Goal: Task Accomplishment & Management: Manage account settings

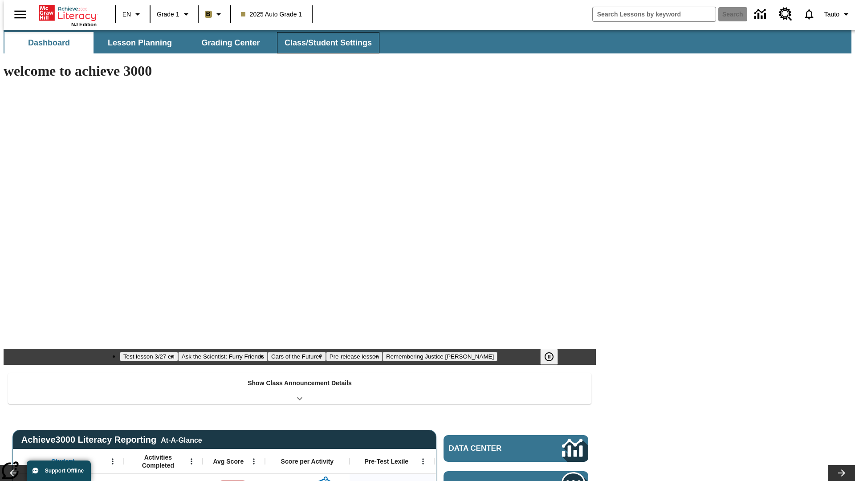
click at [323, 43] on button "Class/Student Settings" at bounding box center [328, 42] width 102 height 21
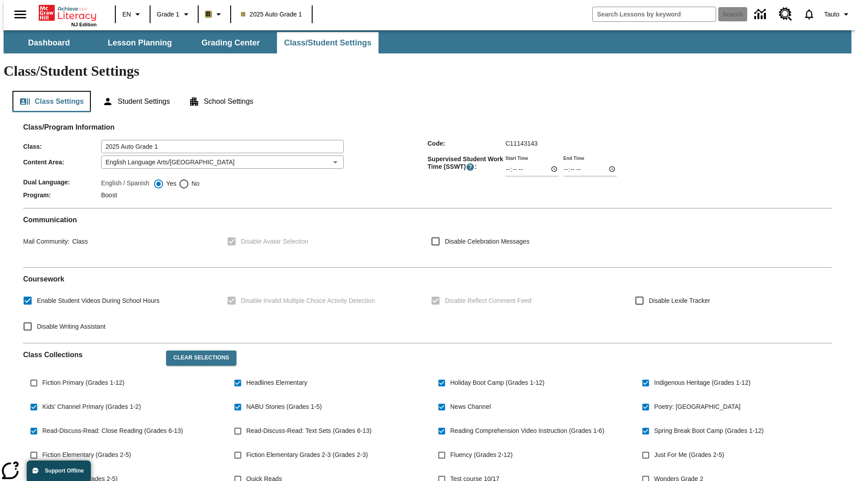
click at [48, 91] on button "Class Settings" at bounding box center [51, 101] width 78 height 21
click at [82, 378] on span "Fiction Primary (Grades 1-12)" at bounding box center [83, 382] width 82 height 9
click at [42, 375] on input "Fiction Primary (Grades 1-12)" at bounding box center [33, 383] width 17 height 17
checkbox input "true"
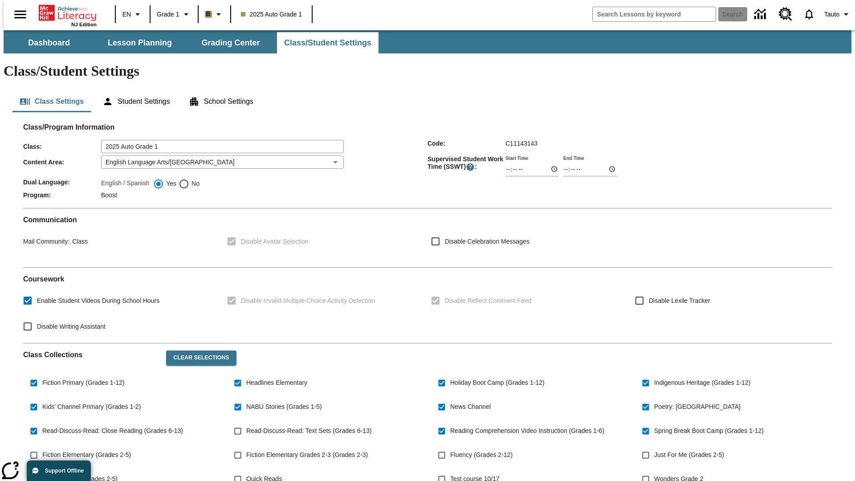
scroll to position [131, 0]
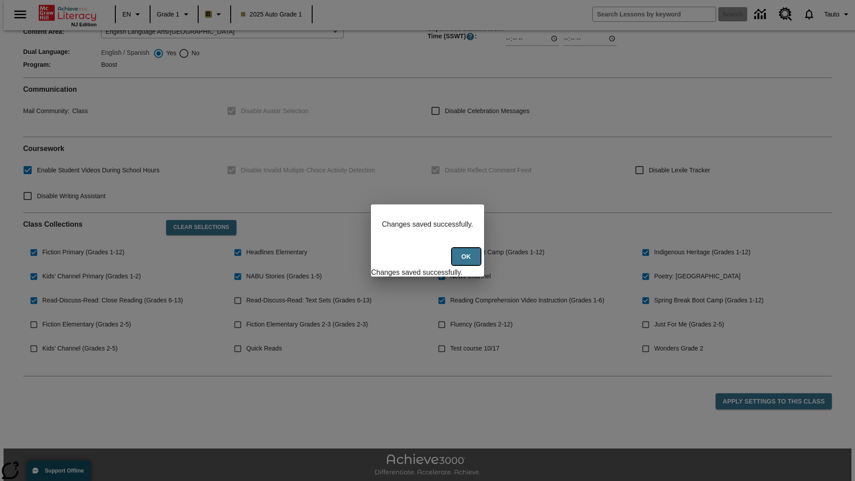
click at [467, 261] on button "Ok" at bounding box center [466, 256] width 29 height 17
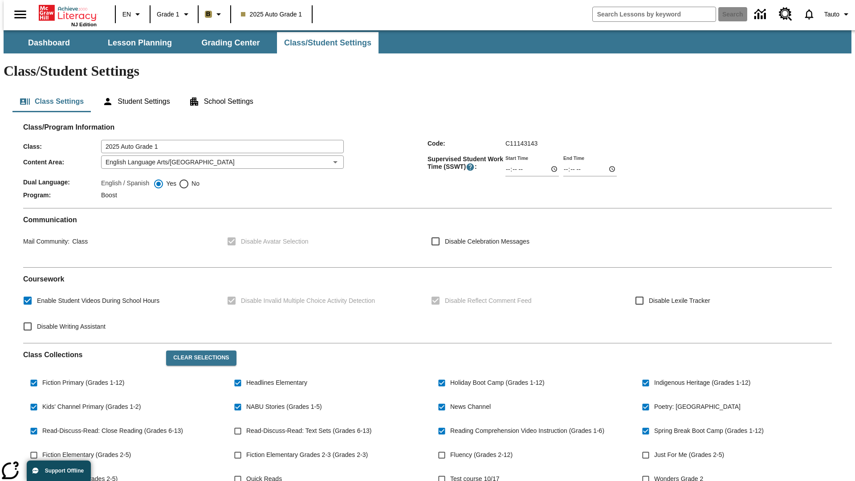
scroll to position [131, 0]
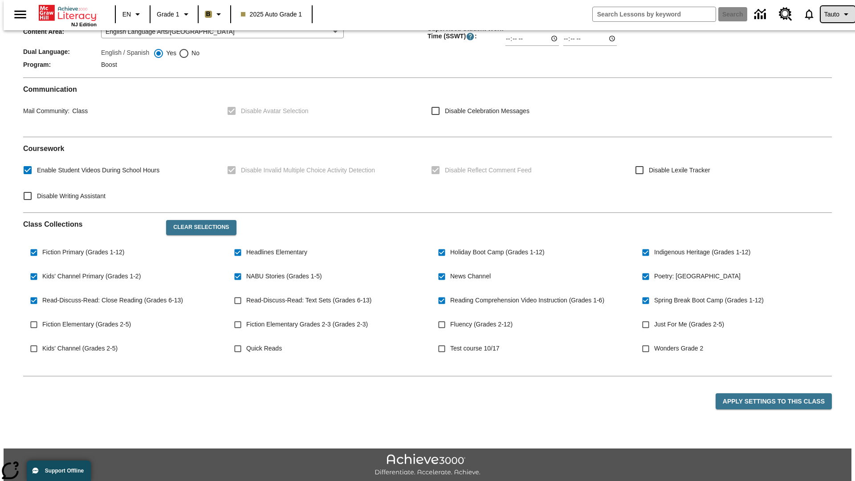
click at [833, 14] on span "Tauto" at bounding box center [832, 14] width 15 height 9
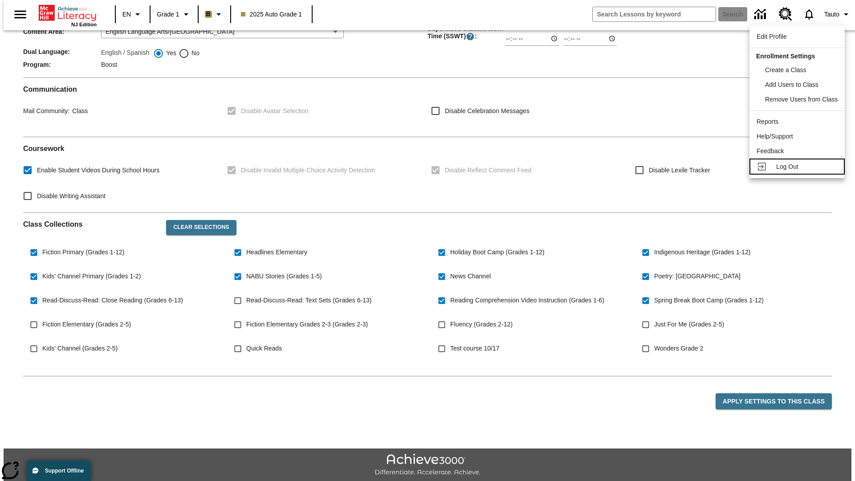
click at [799, 167] on span "Log Out" at bounding box center [787, 166] width 22 height 7
